Goal: Check status: Check status

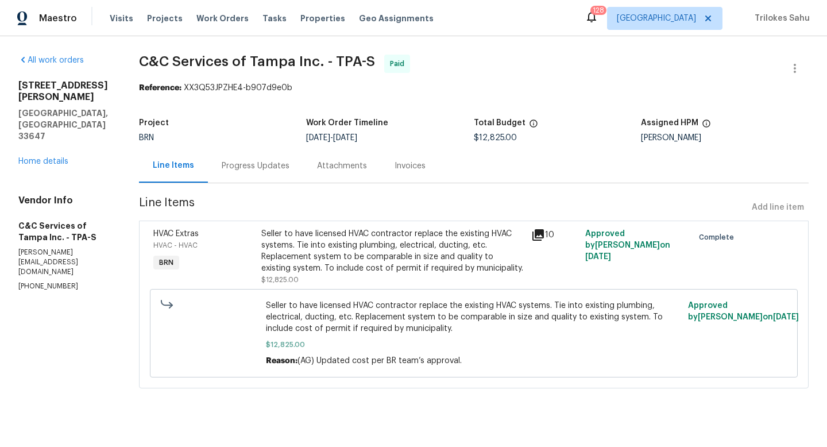
click at [273, 175] on div "Progress Updates" at bounding box center [255, 166] width 95 height 34
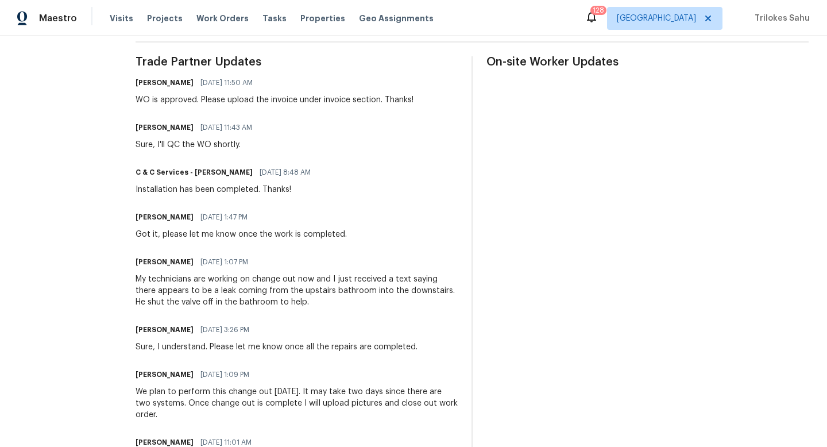
scroll to position [339, 0]
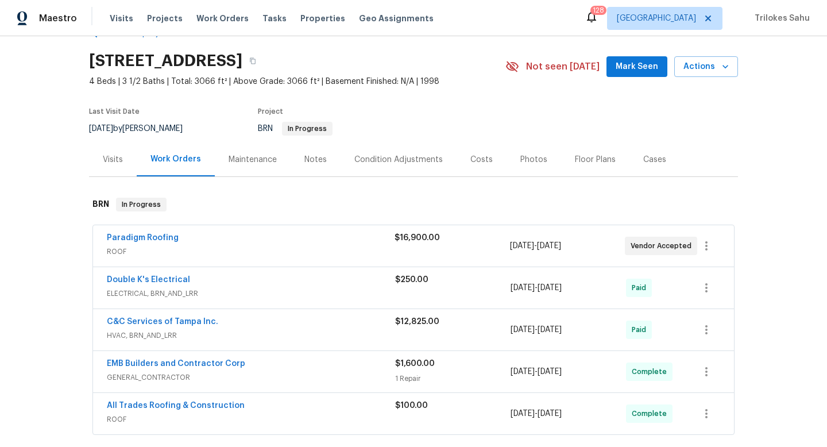
scroll to position [71, 0]
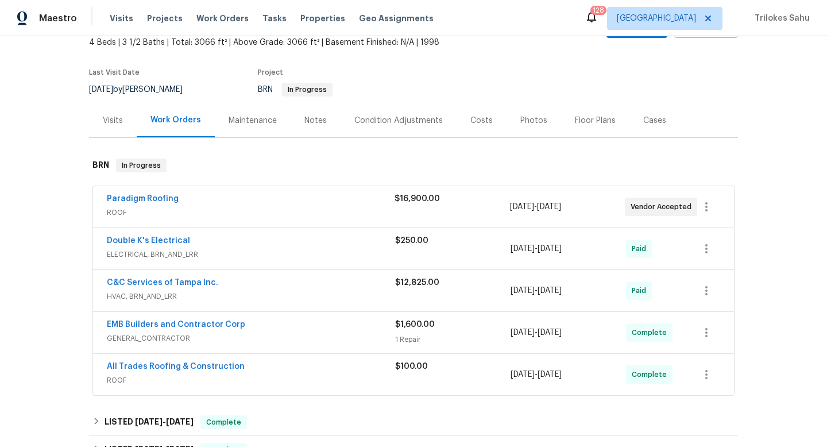
click at [109, 211] on span "ROOF" at bounding box center [251, 212] width 288 height 11
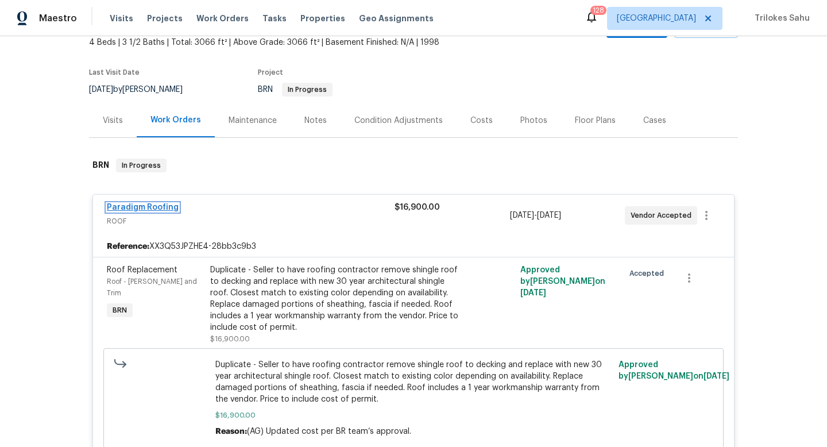
click at [165, 206] on link "Paradigm Roofing" at bounding box center [143, 207] width 72 height 8
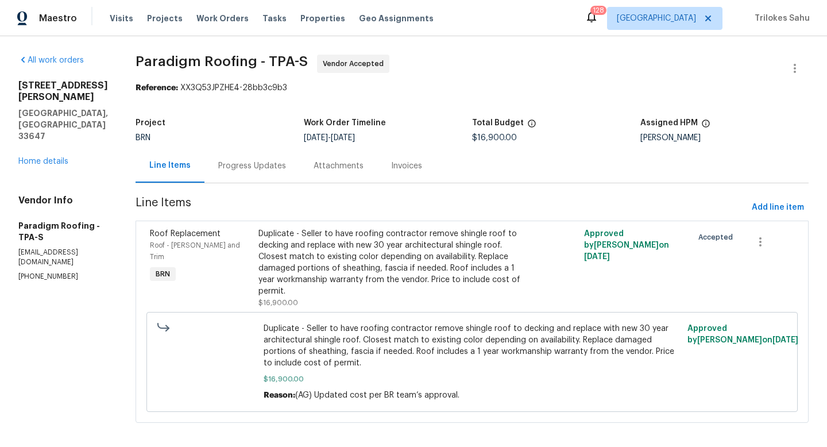
click at [246, 168] on div "Progress Updates" at bounding box center [252, 165] width 68 height 11
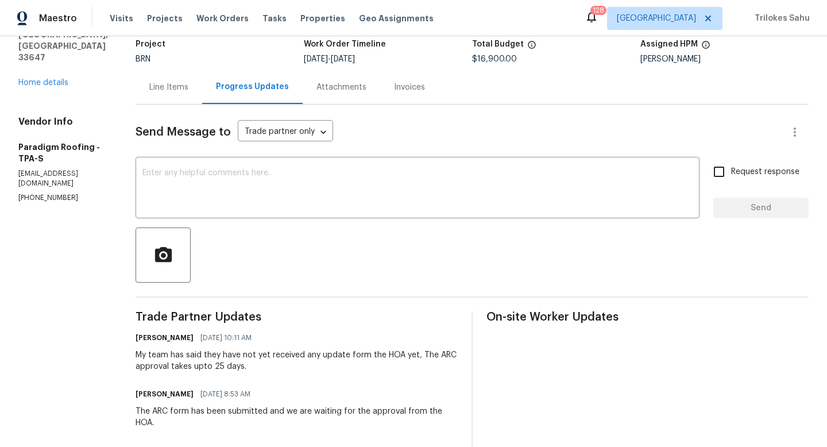
scroll to position [72, 0]
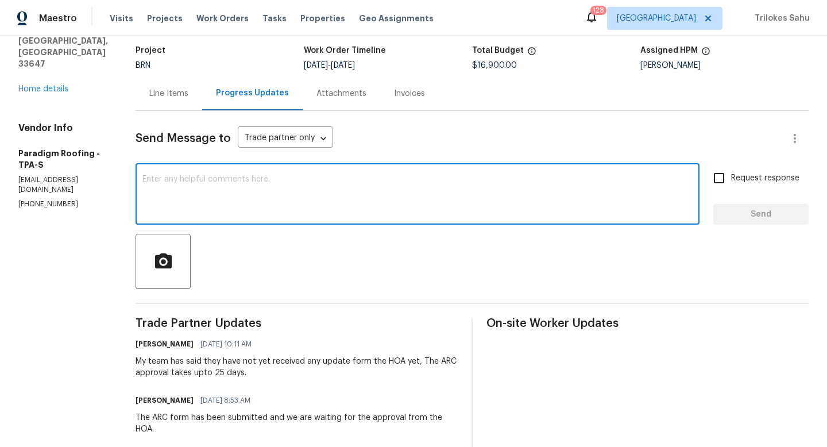
click at [398, 211] on textarea at bounding box center [417, 195] width 550 height 40
click at [524, 199] on textarea at bounding box center [417, 195] width 550 height 40
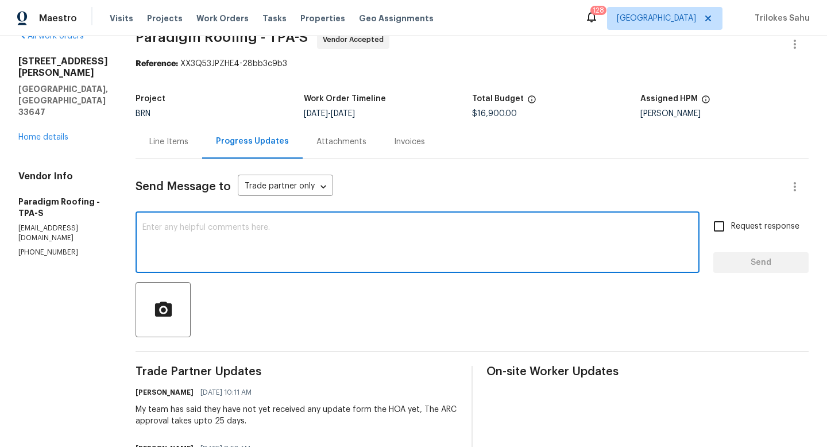
scroll to position [0, 0]
